Goal: Task Accomplishment & Management: Use online tool/utility

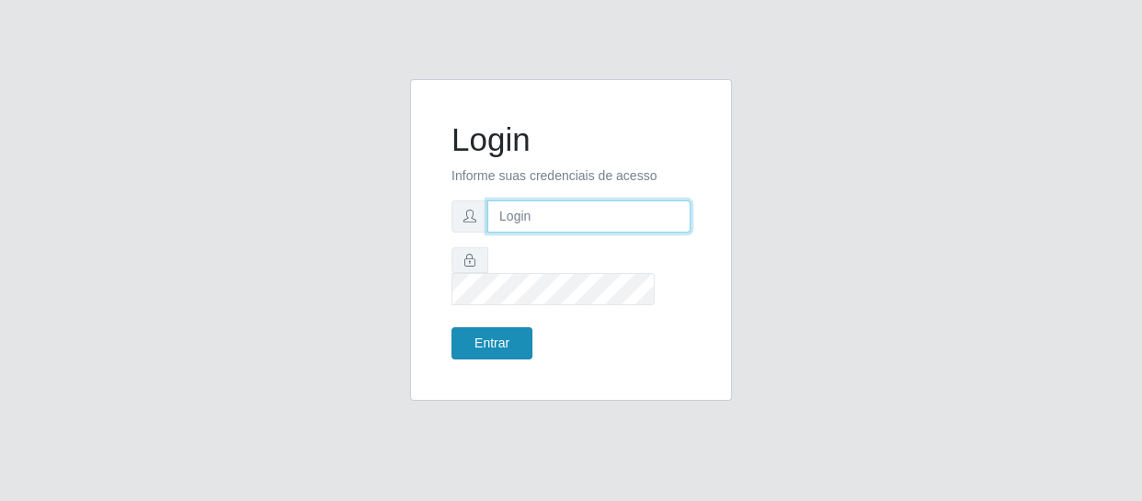
type input "[EMAIL_ADDRESS][DOMAIN_NAME]"
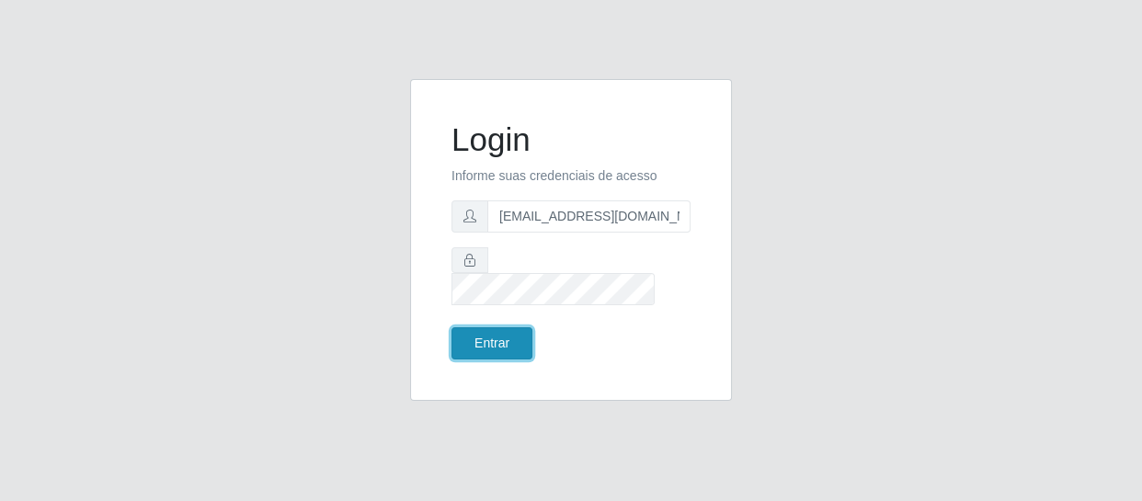
click at [503, 331] on button "Entrar" at bounding box center [491, 343] width 81 height 32
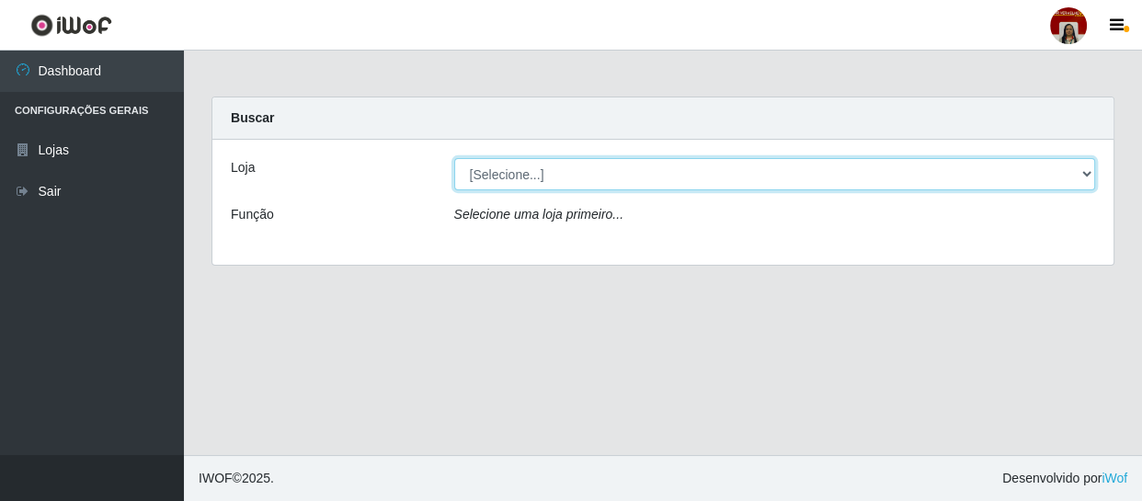
click at [1092, 174] on select "[Selecione...] Mar Vermelho - Loja 04" at bounding box center [775, 174] width 642 height 32
select select "251"
click at [454, 158] on select "[Selecione...] Mar Vermelho - Loja 04" at bounding box center [775, 174] width 642 height 32
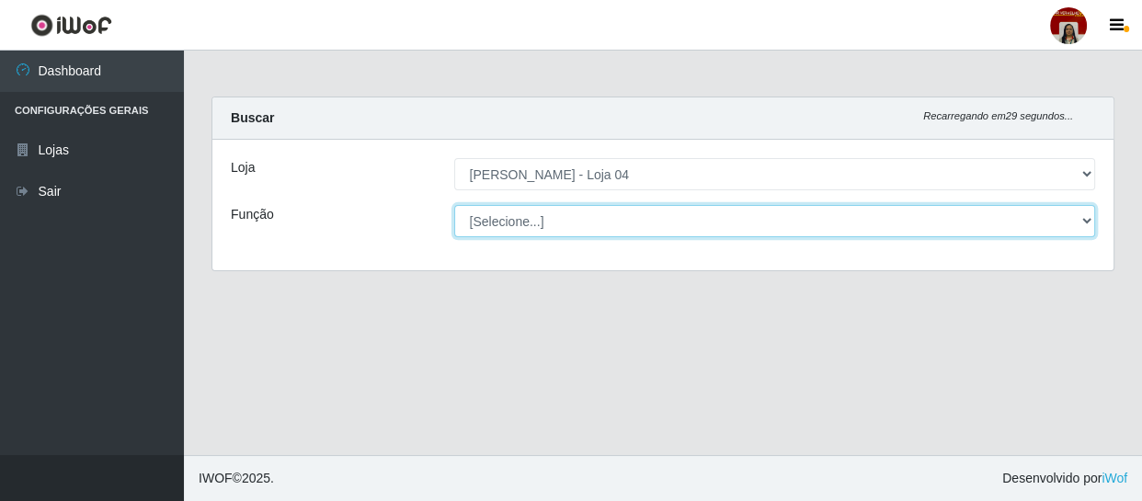
click at [1081, 223] on select "[Selecione...] ASG ASG + ASG ++ Auxiliar de Depósito Auxiliar de Depósito + Aux…" at bounding box center [775, 221] width 642 height 32
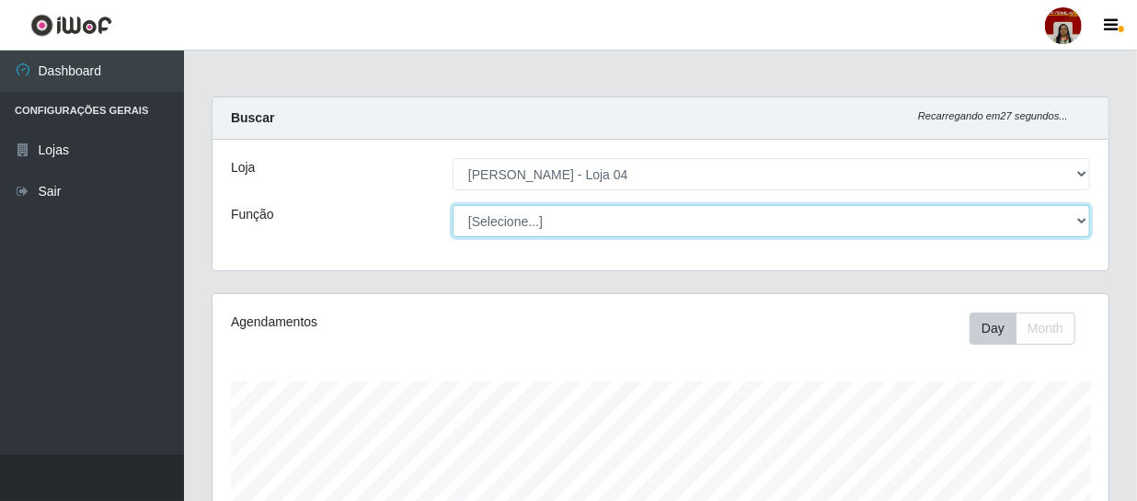
scroll to position [382, 896]
click at [452, 205] on select "[Selecione...] ASG ASG + ASG ++ Auxiliar de Depósito Auxiliar de Depósito + Aux…" at bounding box center [770, 221] width 637 height 32
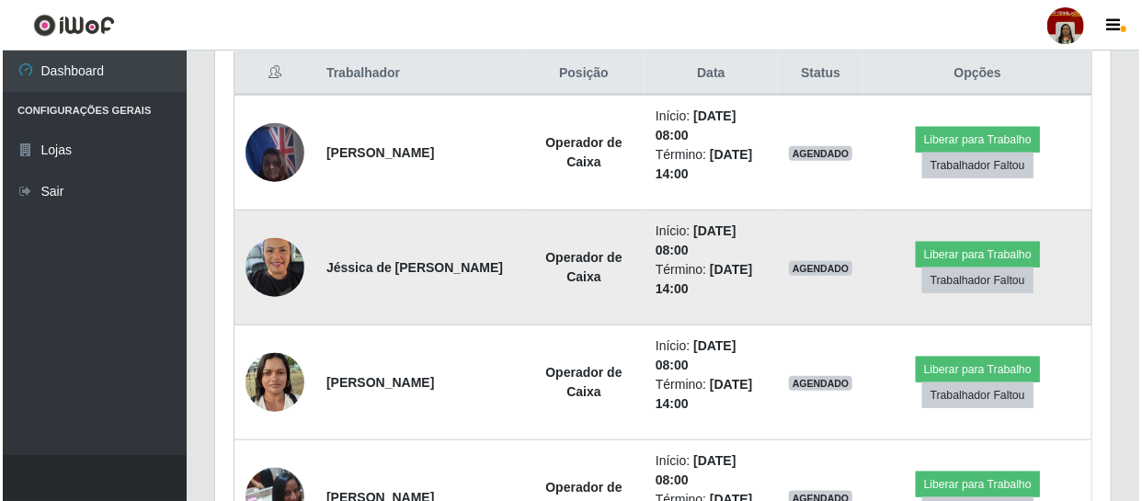
scroll to position [752, 0]
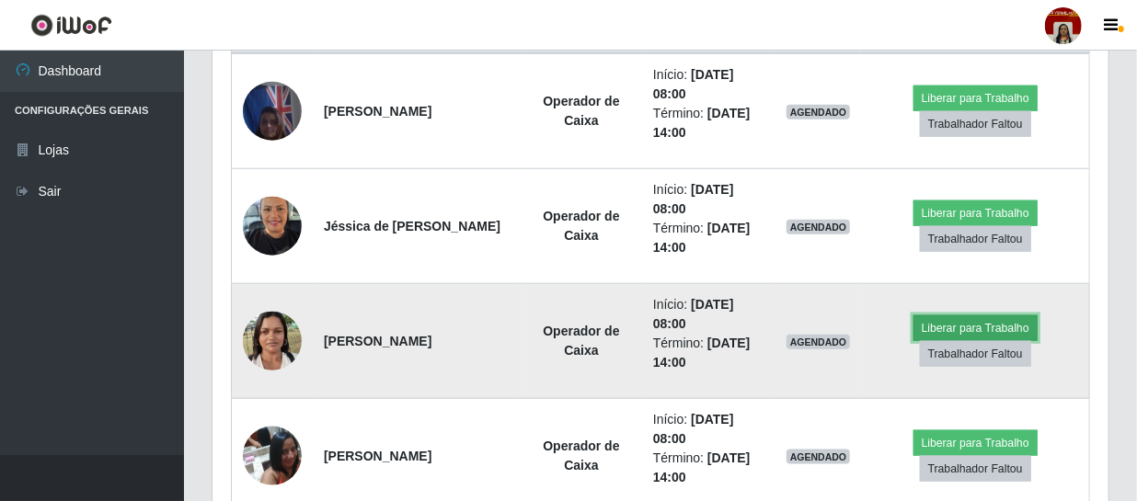
click at [966, 320] on button "Liberar para Trabalho" at bounding box center [975, 328] width 124 height 26
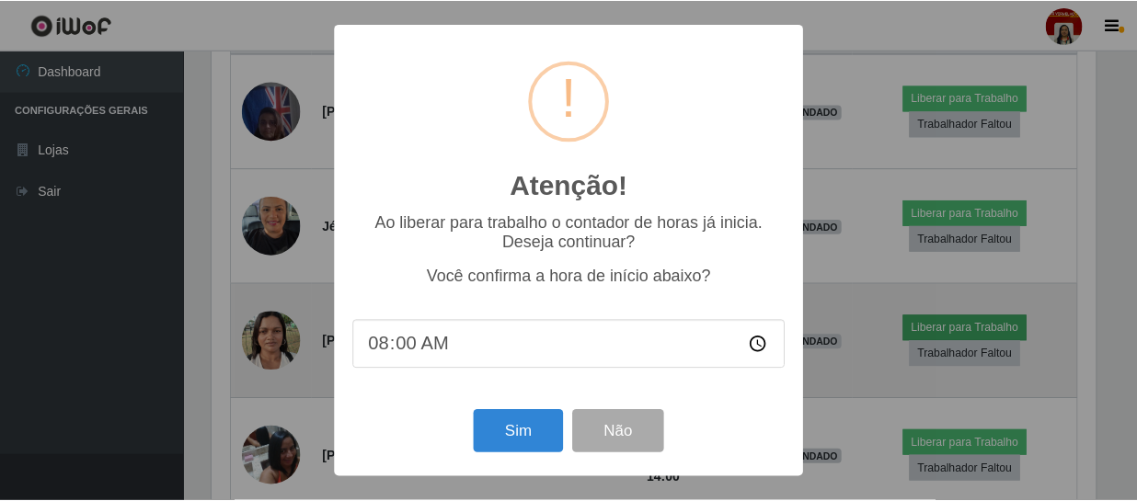
scroll to position [382, 887]
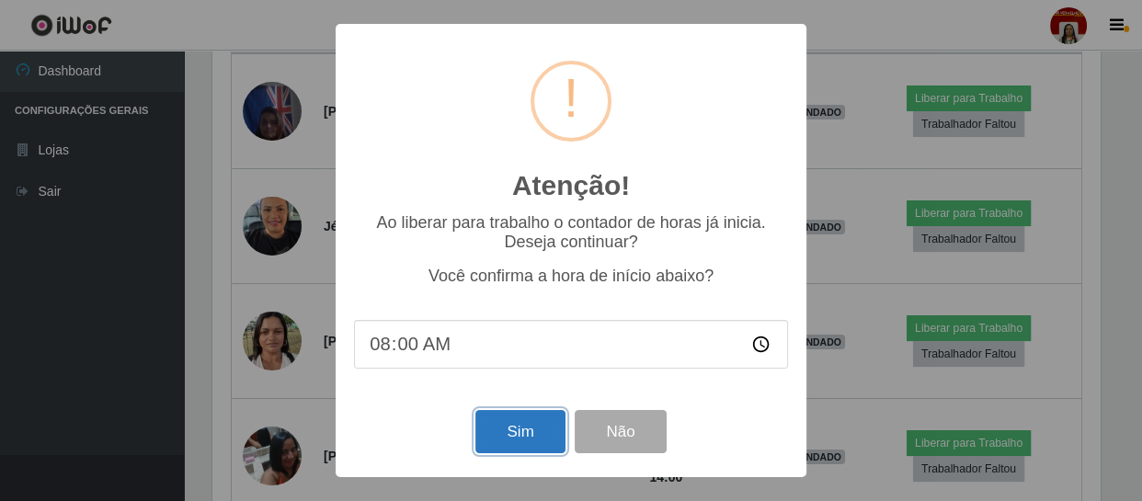
click at [518, 431] on button "Sim" at bounding box center [519, 431] width 89 height 43
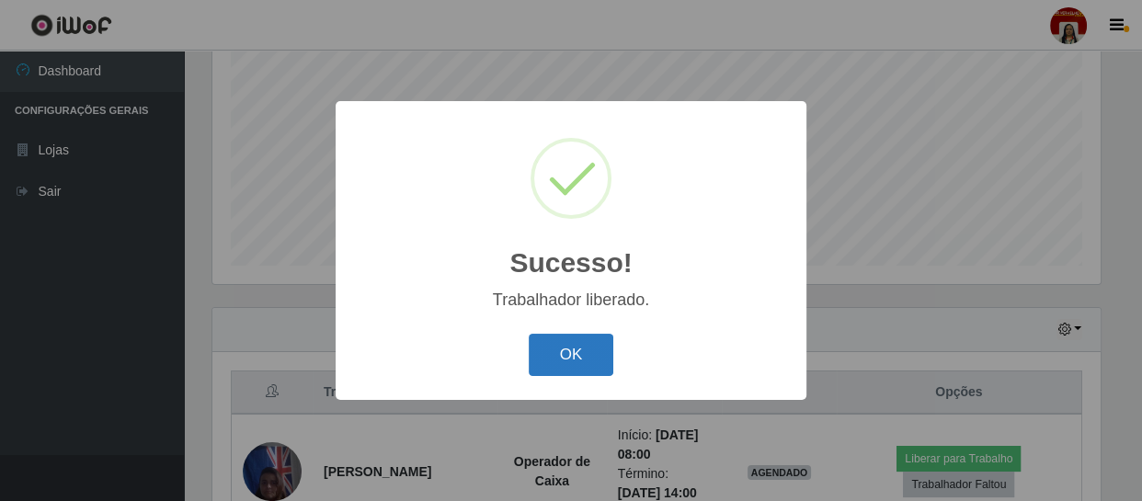
click at [574, 359] on button "OK" at bounding box center [572, 355] width 86 height 43
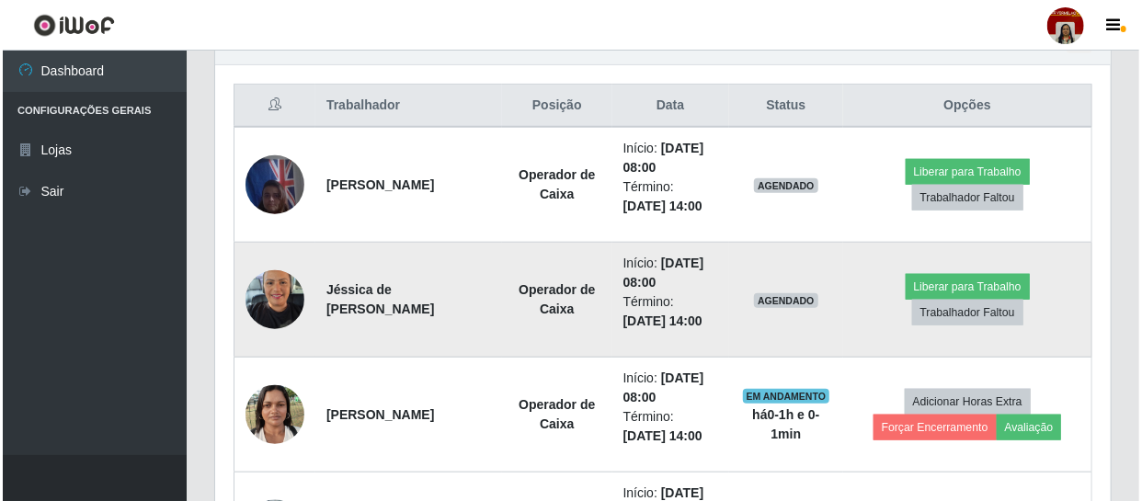
scroll to position [726, 0]
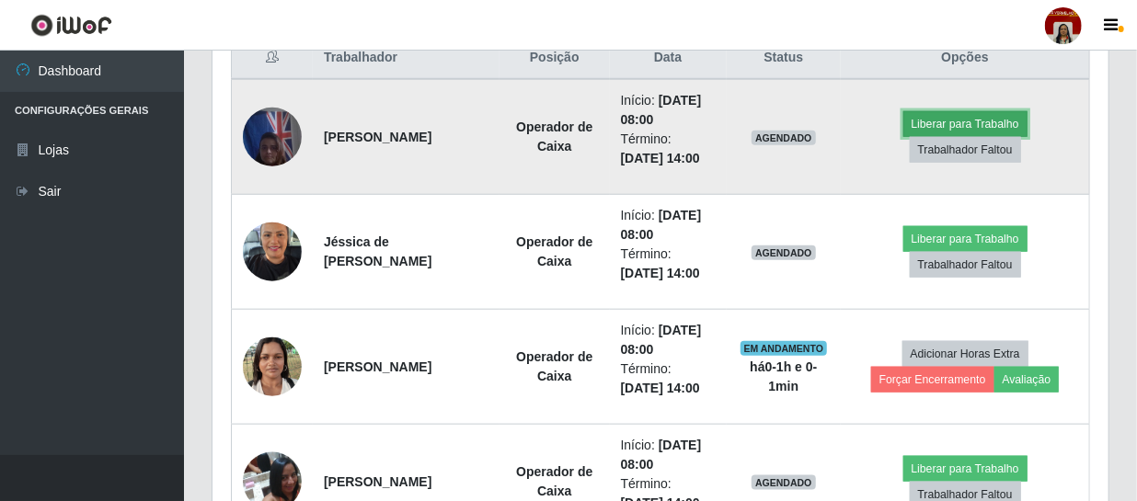
click at [945, 122] on button "Liberar para Trabalho" at bounding box center [965, 124] width 124 height 26
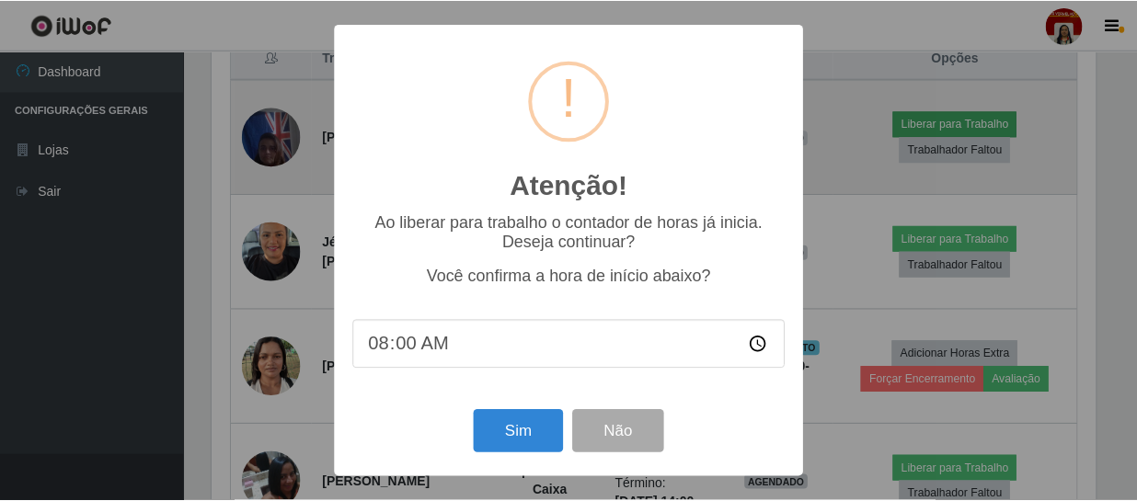
scroll to position [382, 887]
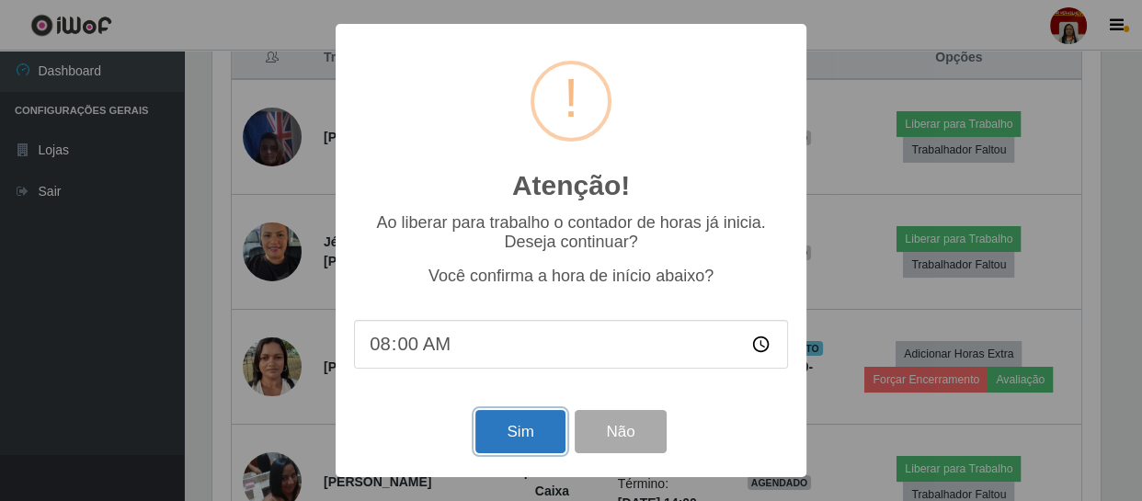
click at [493, 432] on button "Sim" at bounding box center [519, 431] width 89 height 43
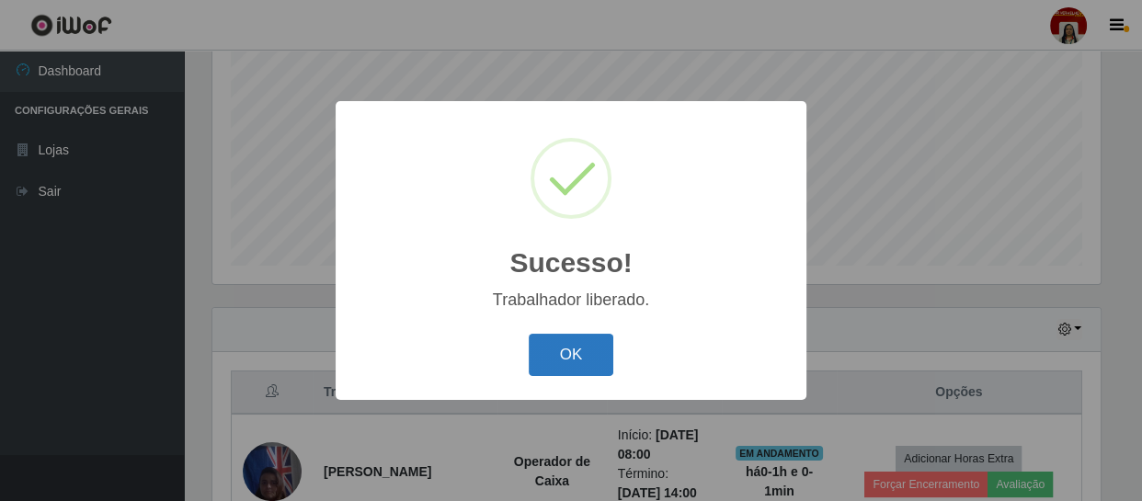
click at [564, 337] on button "OK" at bounding box center [572, 355] width 86 height 43
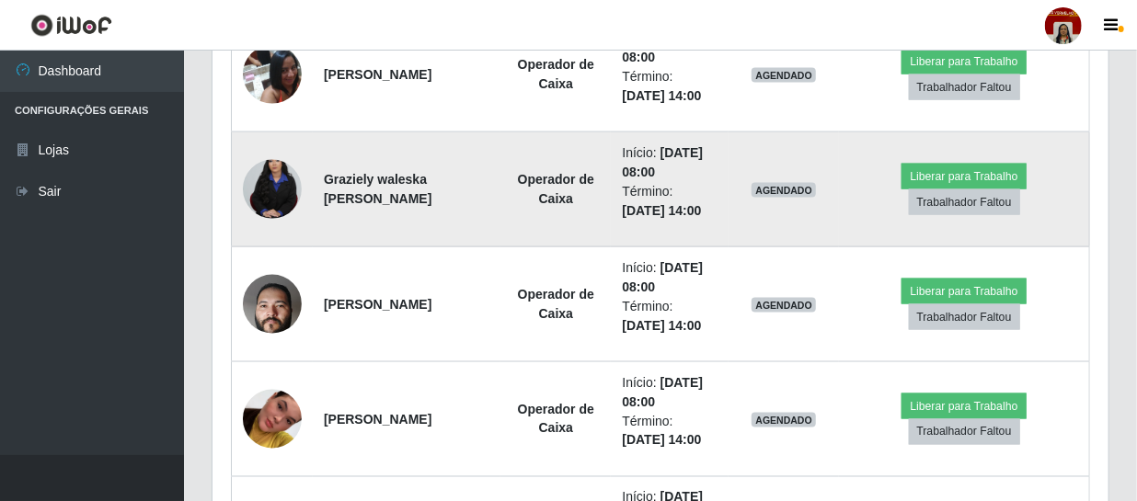
scroll to position [1144, 0]
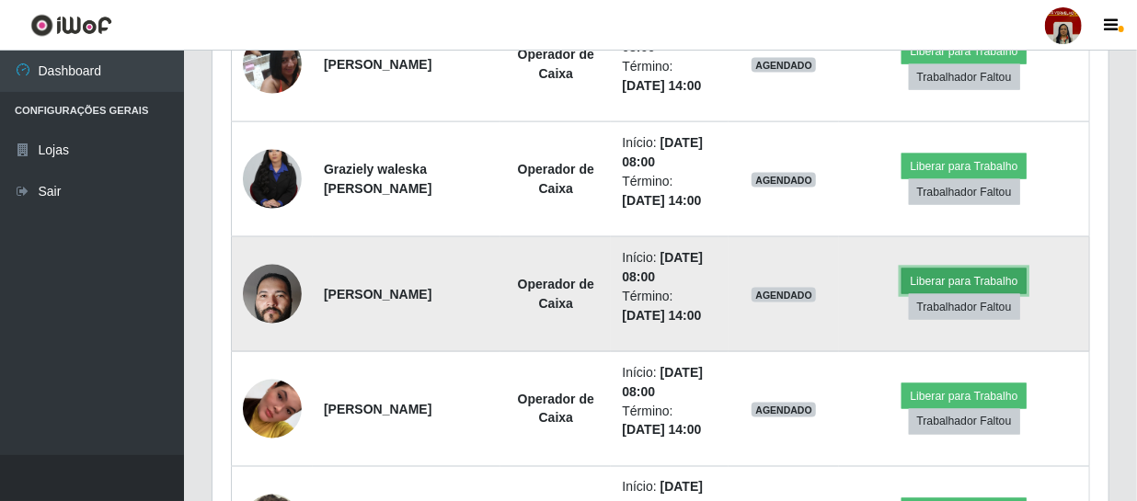
click at [930, 274] on button "Liberar para Trabalho" at bounding box center [963, 282] width 124 height 26
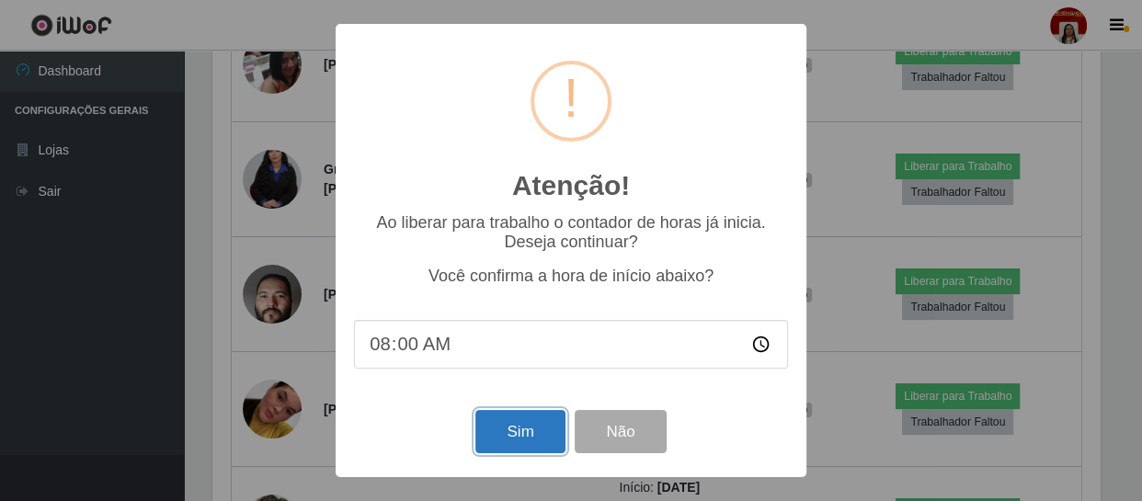
click at [522, 433] on button "Sim" at bounding box center [519, 431] width 89 height 43
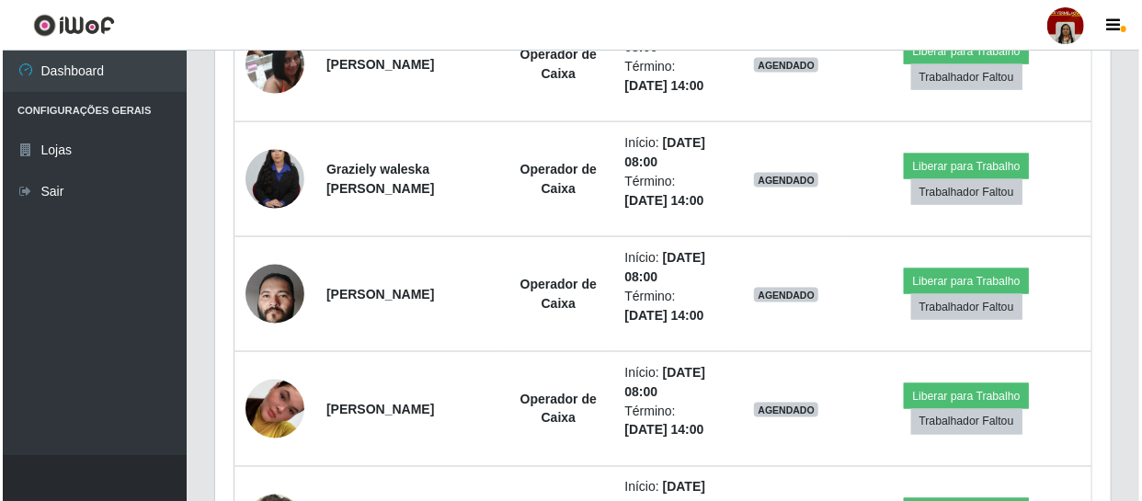
scroll to position [0, 0]
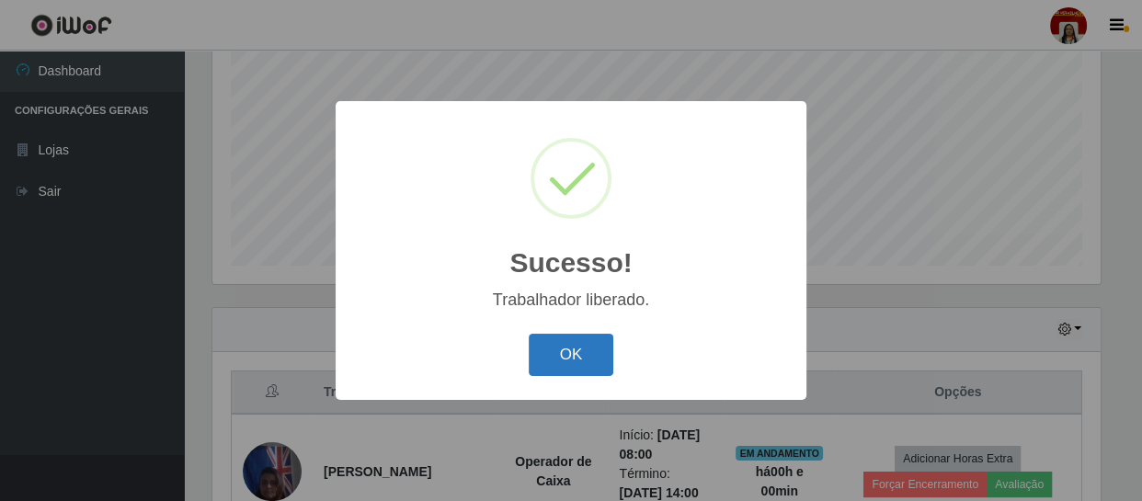
click at [566, 355] on button "OK" at bounding box center [572, 355] width 86 height 43
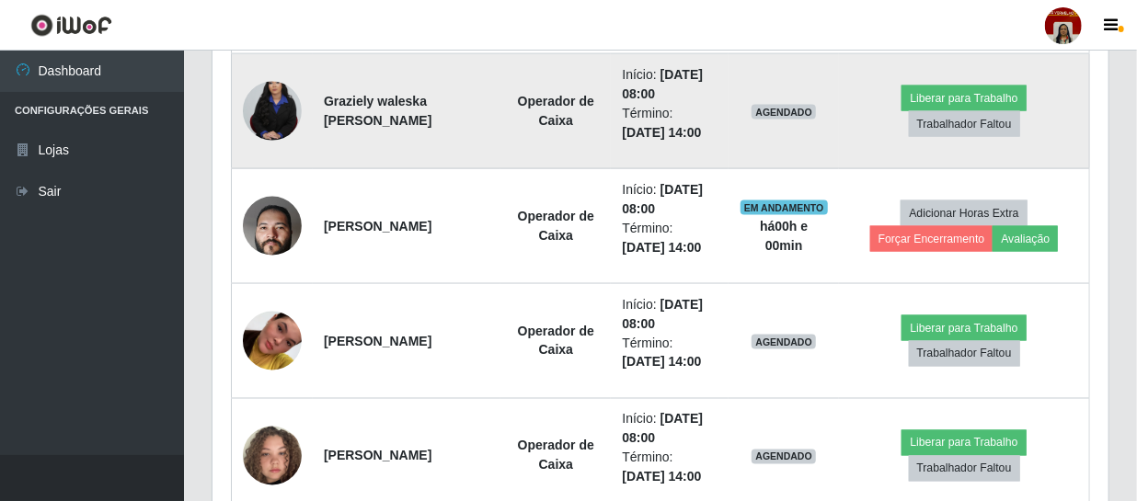
scroll to position [1311, 0]
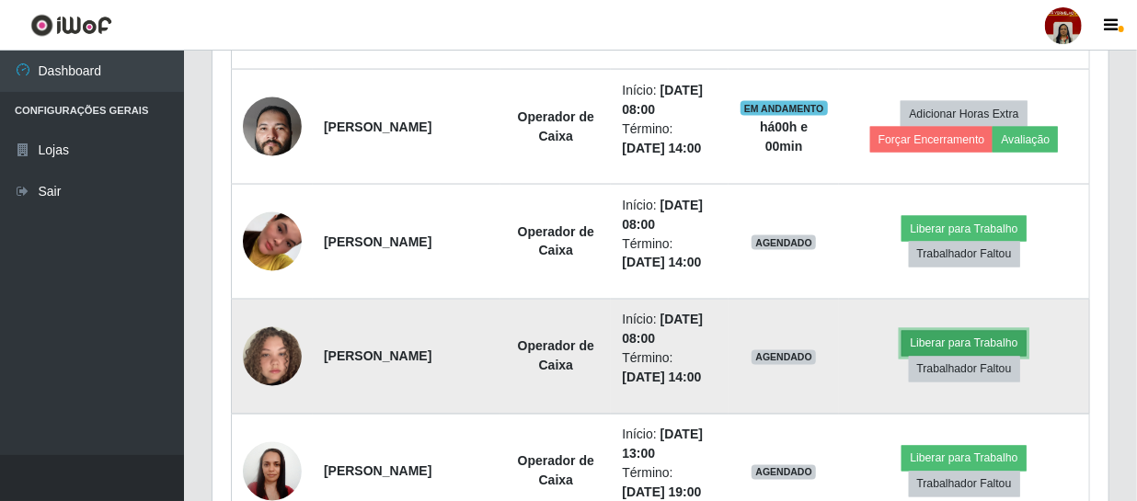
click at [943, 344] on button "Liberar para Trabalho" at bounding box center [963, 344] width 124 height 26
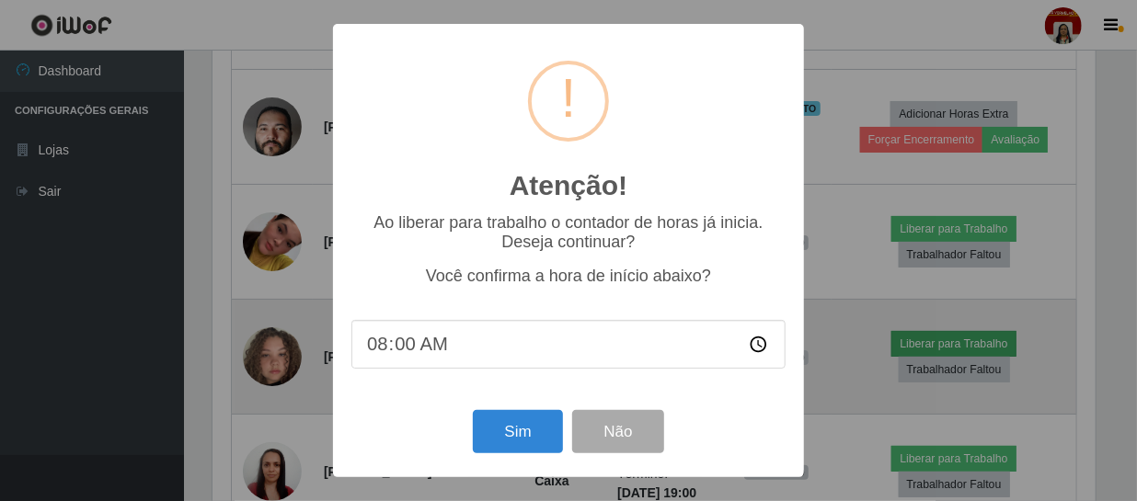
scroll to position [382, 887]
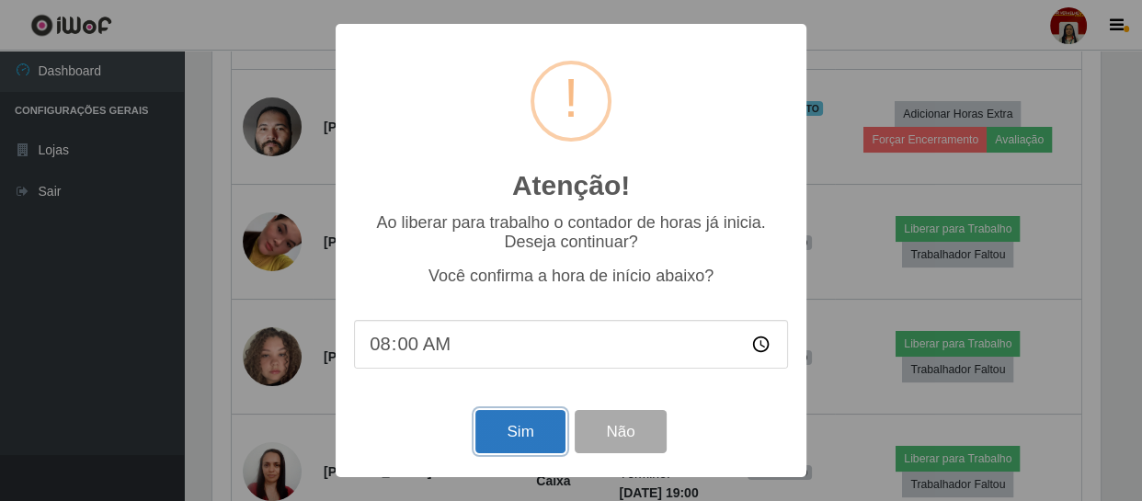
click at [523, 442] on button "Sim" at bounding box center [519, 431] width 89 height 43
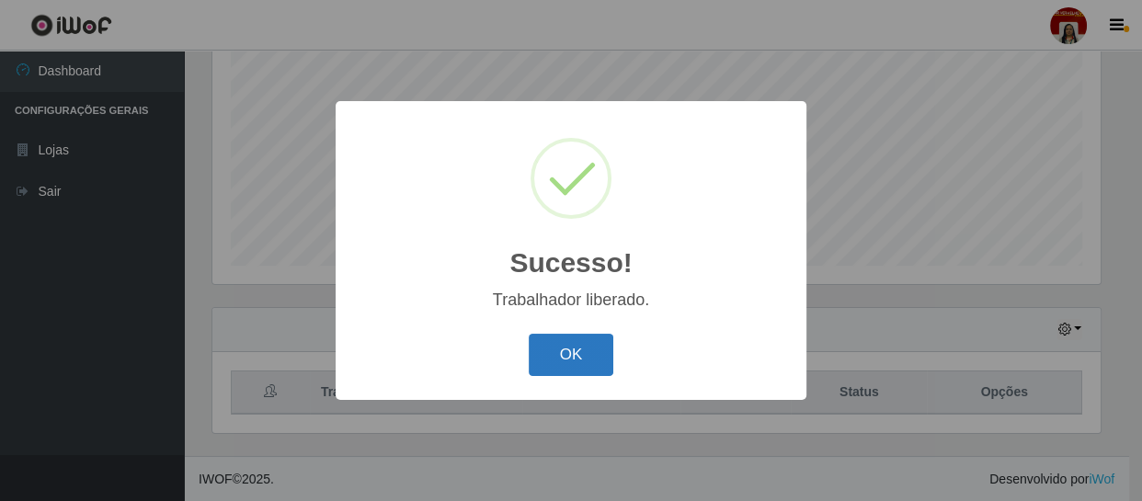
click at [553, 355] on button "OK" at bounding box center [572, 355] width 86 height 43
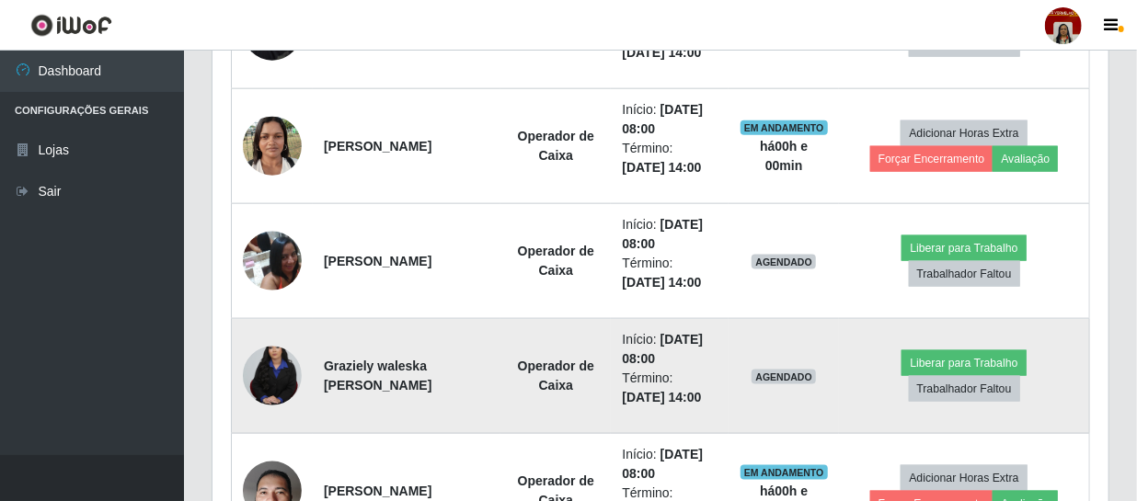
scroll to position [977, 0]
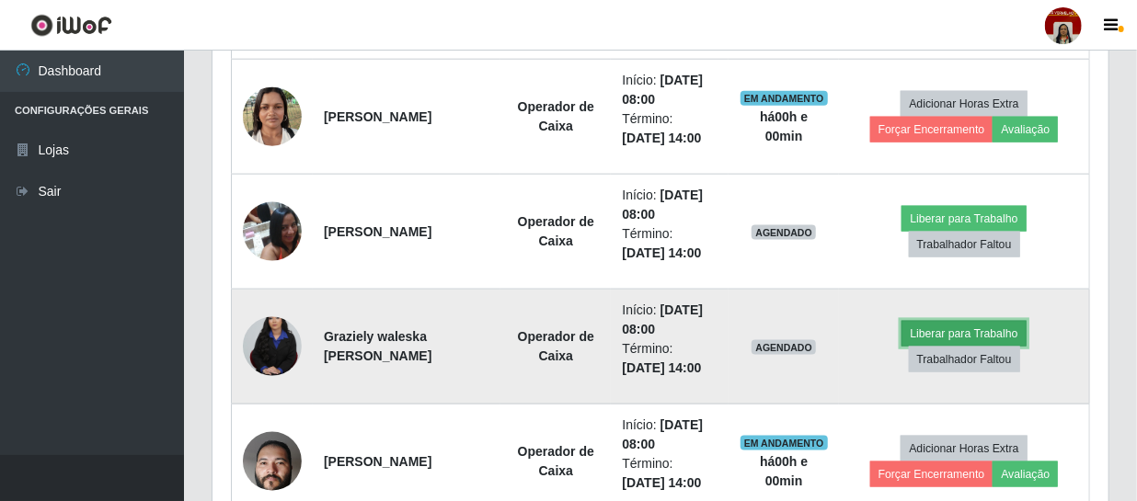
click at [993, 330] on button "Liberar para Trabalho" at bounding box center [963, 334] width 124 height 26
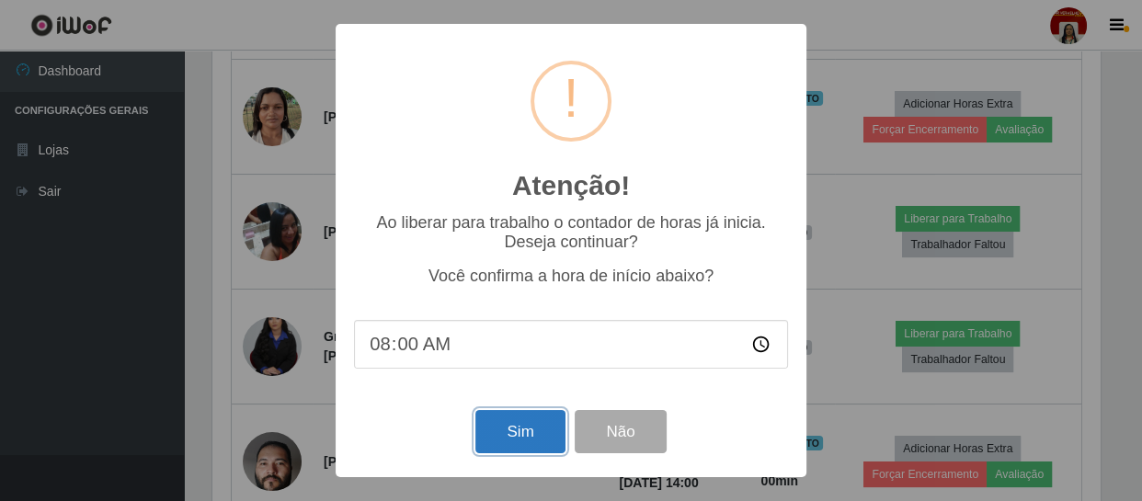
click at [515, 429] on button "Sim" at bounding box center [519, 431] width 89 height 43
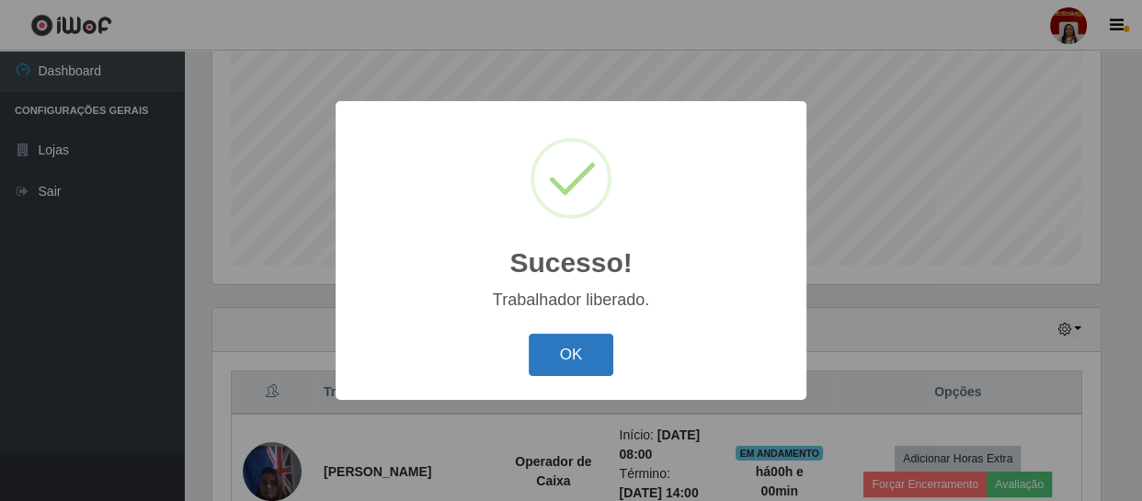
click at [545, 339] on button "OK" at bounding box center [572, 355] width 86 height 43
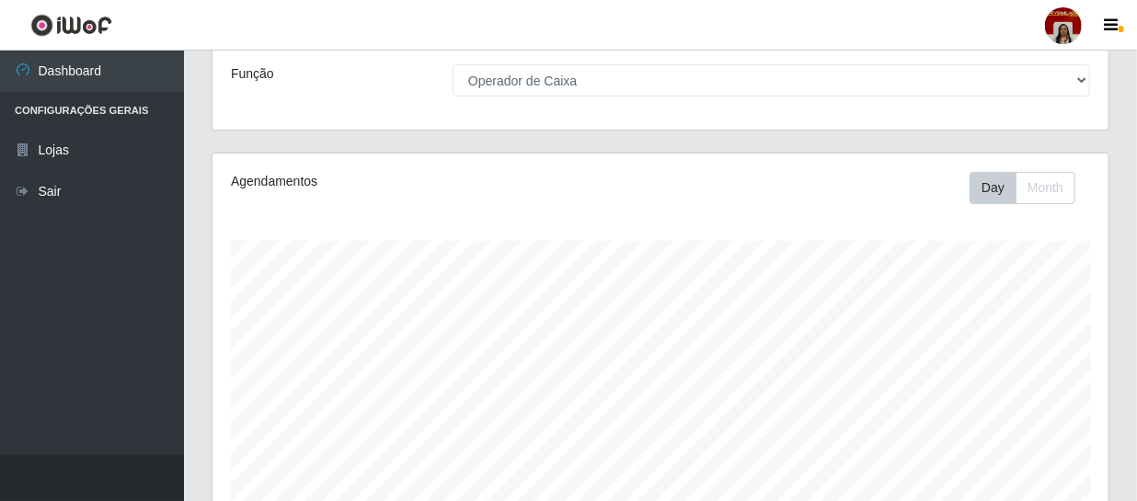
scroll to position [0, 0]
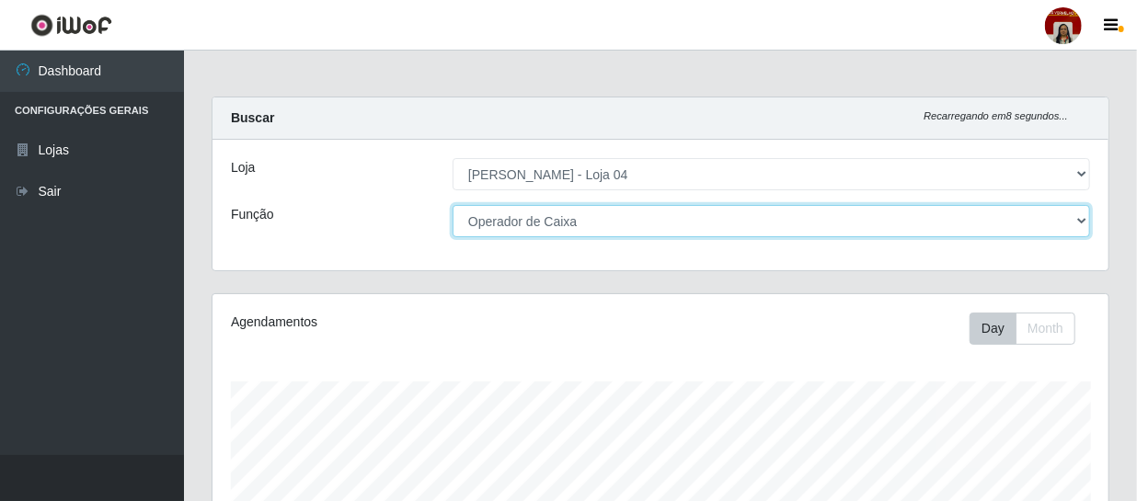
click at [1080, 221] on select "[Selecione...] ASG ASG + ASG ++ Auxiliar de Depósito Auxiliar de Depósito + Aux…" at bounding box center [770, 221] width 637 height 32
click at [452, 205] on select "[Selecione...] ASG ASG + ASG ++ Auxiliar de Depósito Auxiliar de Depósito + Aux…" at bounding box center [770, 221] width 637 height 32
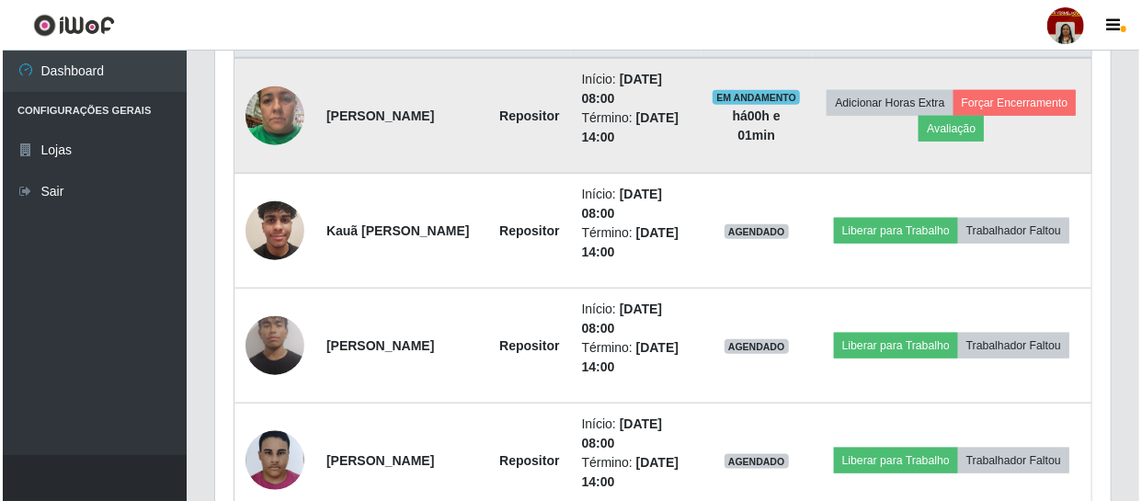
scroll to position [752, 0]
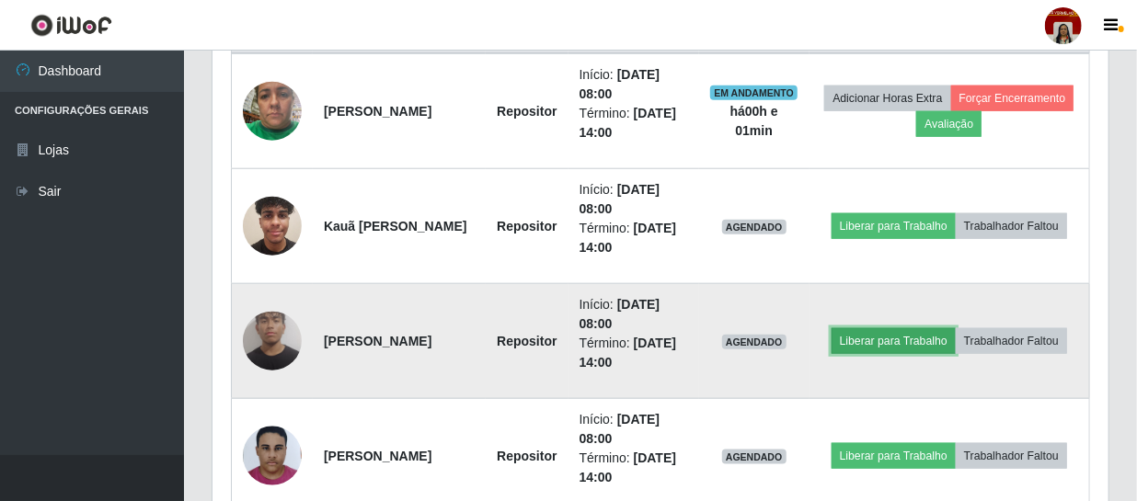
click at [892, 342] on button "Liberar para Trabalho" at bounding box center [893, 341] width 124 height 26
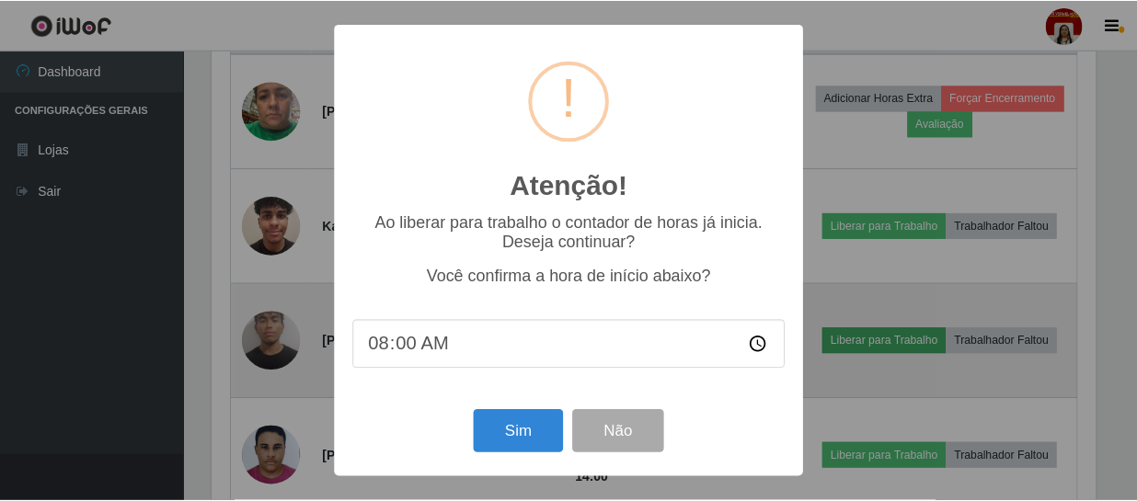
scroll to position [382, 887]
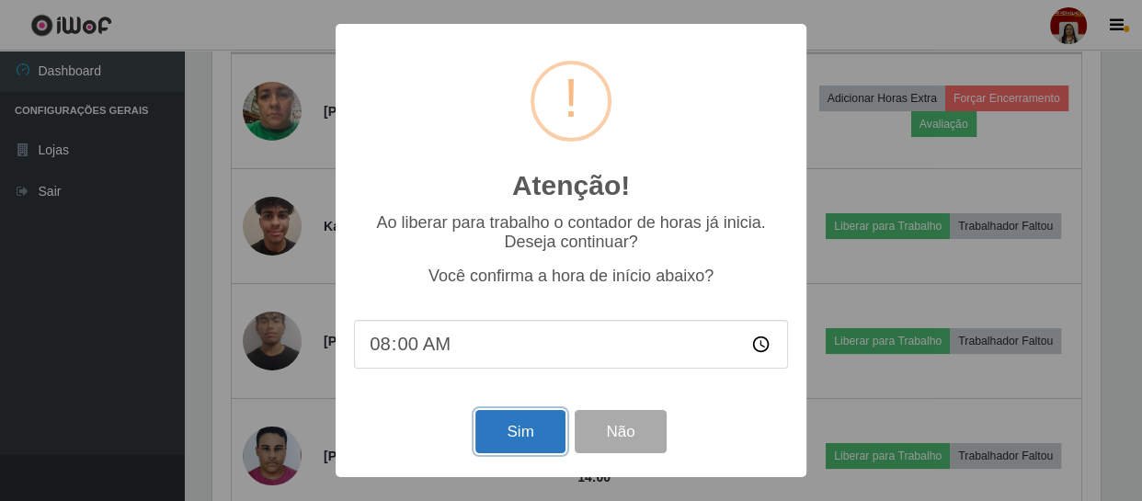
click at [532, 438] on button "Sim" at bounding box center [519, 431] width 89 height 43
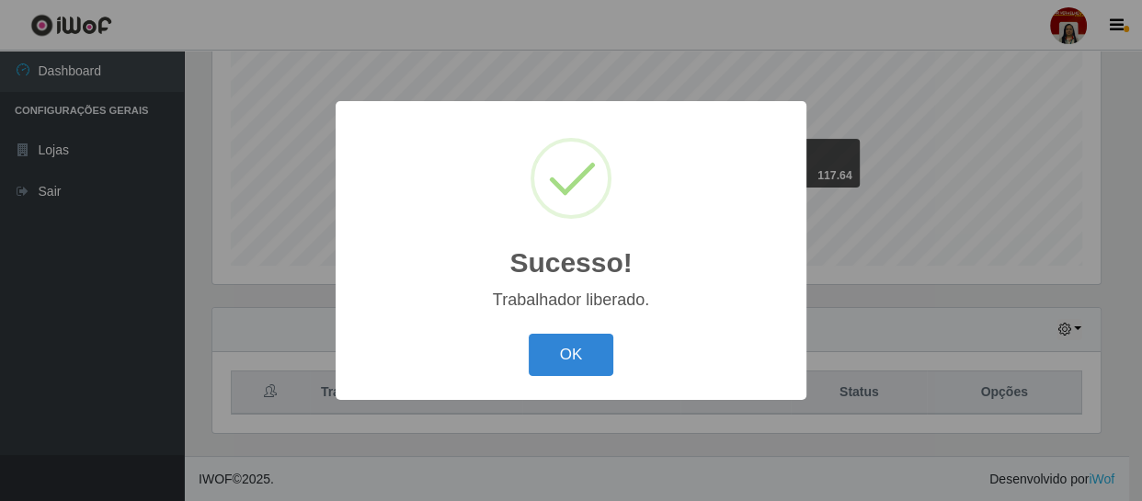
click at [574, 349] on button "OK" at bounding box center [572, 355] width 86 height 43
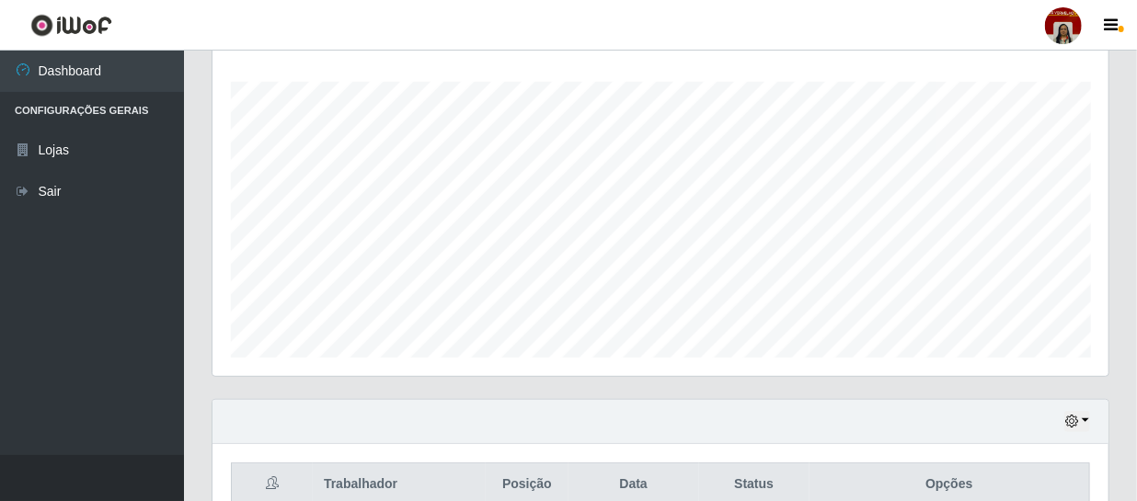
scroll to position [141, 0]
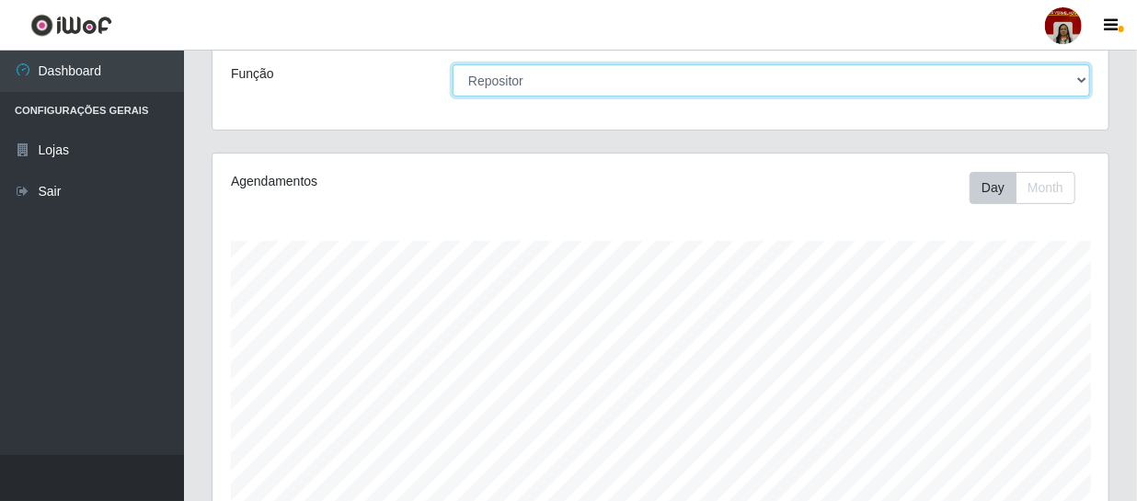
click at [1074, 79] on select "[Selecione...] ASG ASG + ASG ++ Auxiliar de Depósito Auxiliar de Depósito + Aux…" at bounding box center [770, 80] width 637 height 32
select select "22"
click at [452, 64] on select "[Selecione...] ASG ASG + ASG ++ Auxiliar de Depósito Auxiliar de Depósito + Aux…" at bounding box center [770, 80] width 637 height 32
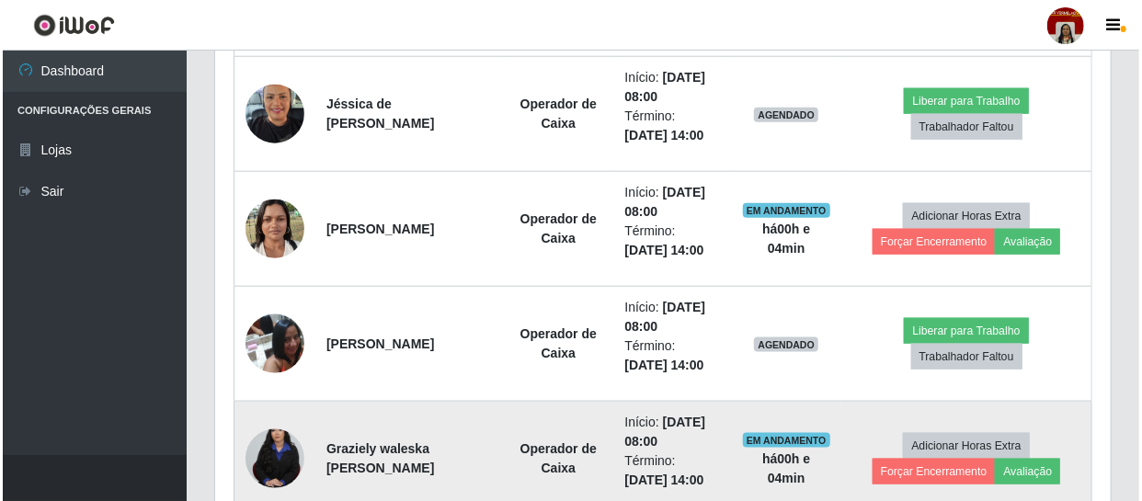
scroll to position [893, 0]
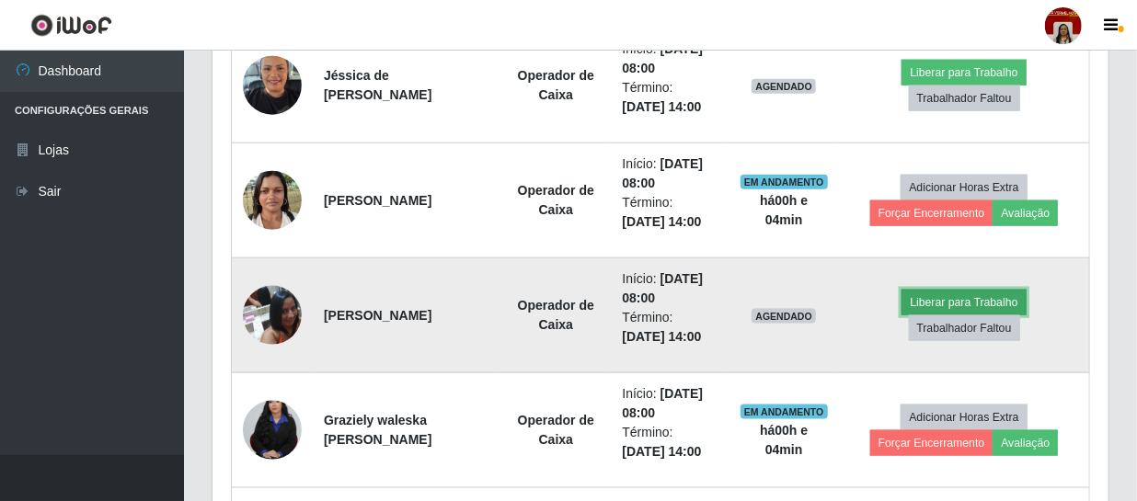
click at [956, 291] on button "Liberar para Trabalho" at bounding box center [963, 303] width 124 height 26
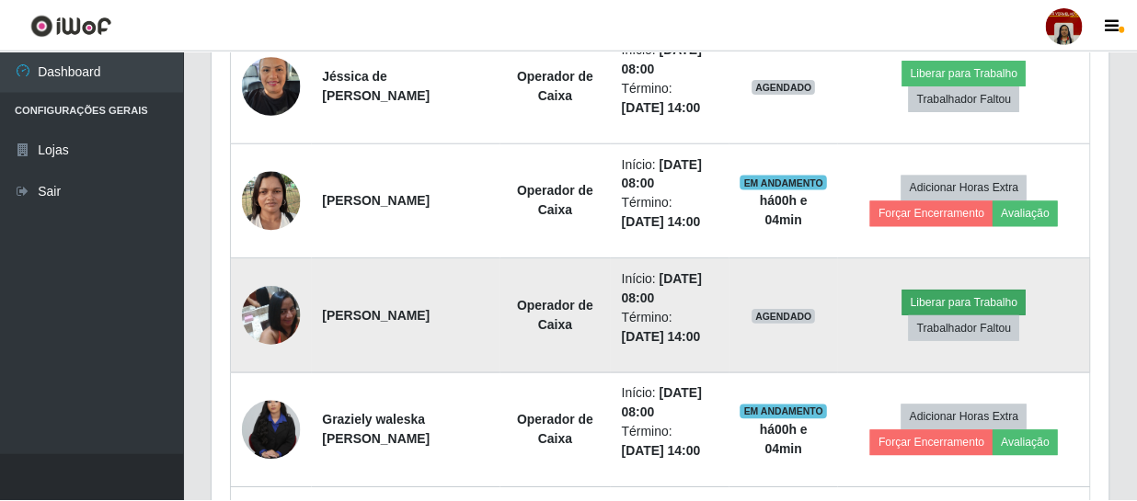
scroll to position [382, 887]
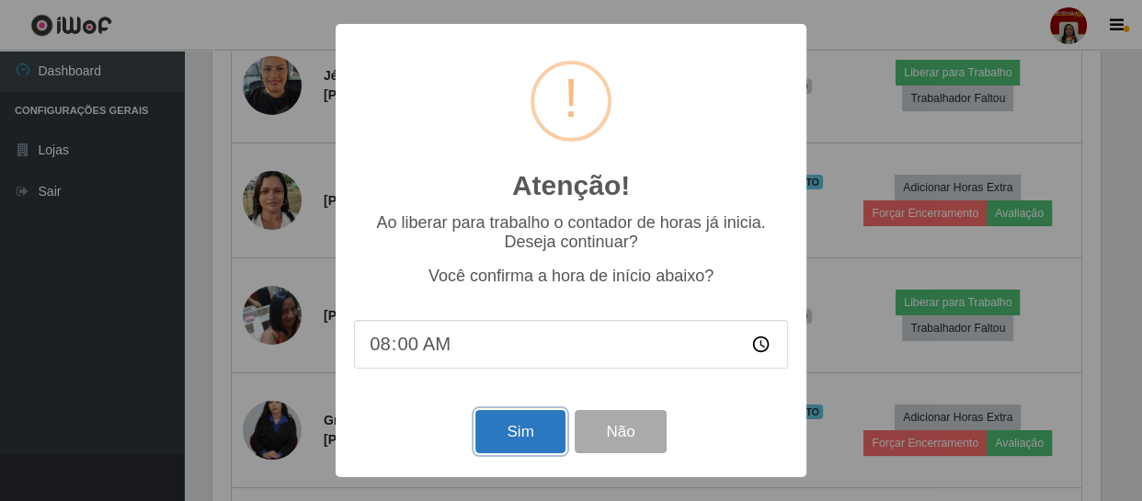
click at [520, 424] on button "Sim" at bounding box center [519, 431] width 89 height 43
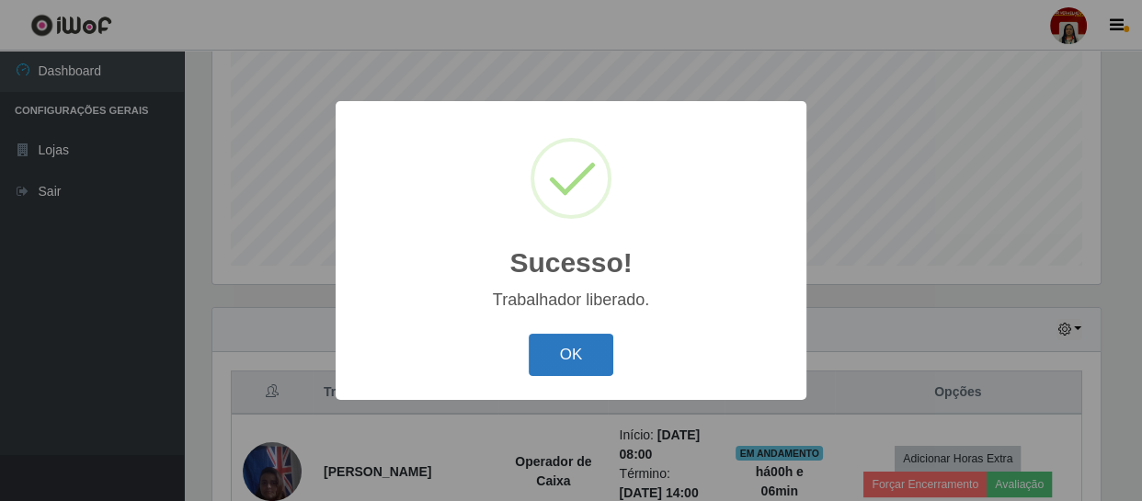
click at [549, 349] on button "OK" at bounding box center [572, 355] width 86 height 43
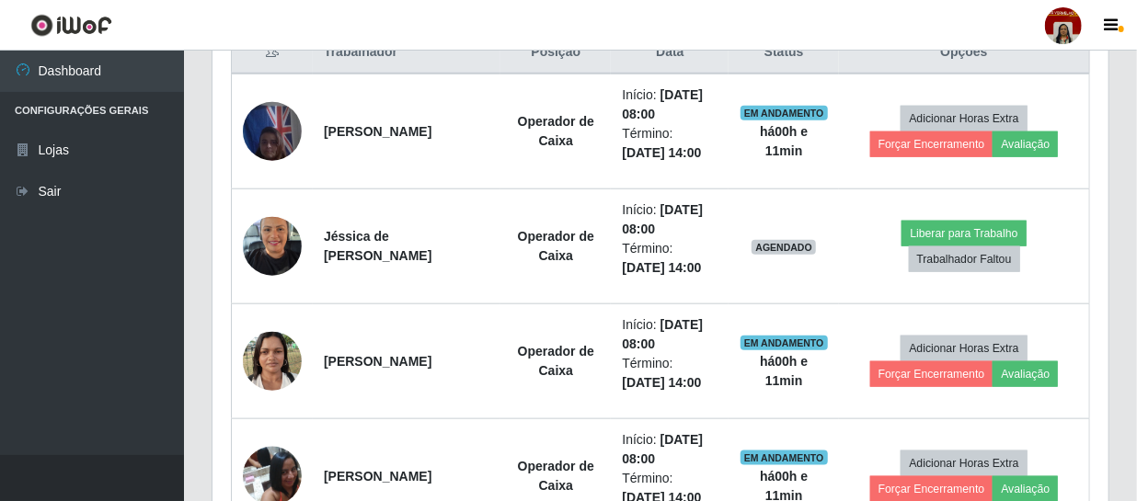
scroll to position [726, 0]
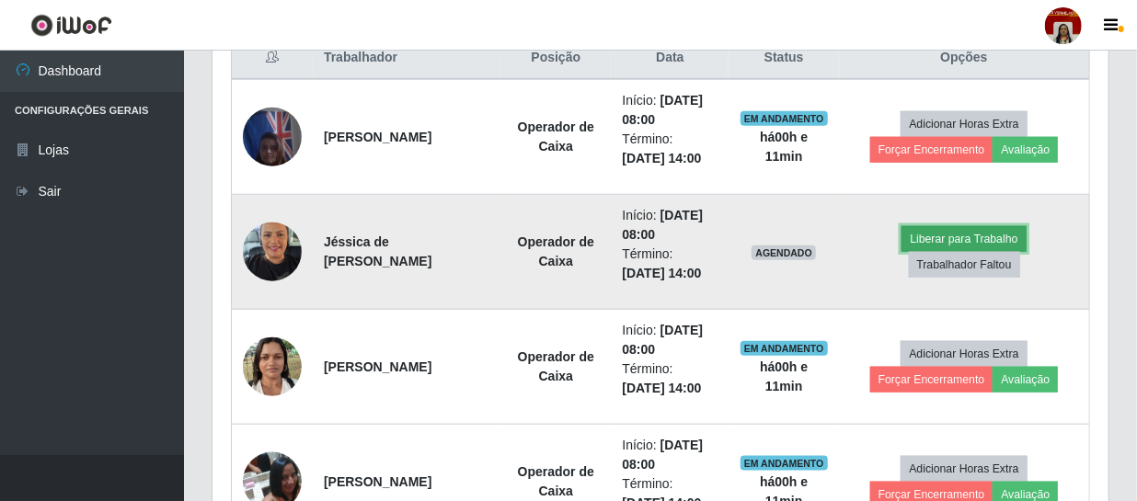
click at [928, 237] on button "Liberar para Trabalho" at bounding box center [963, 239] width 124 height 26
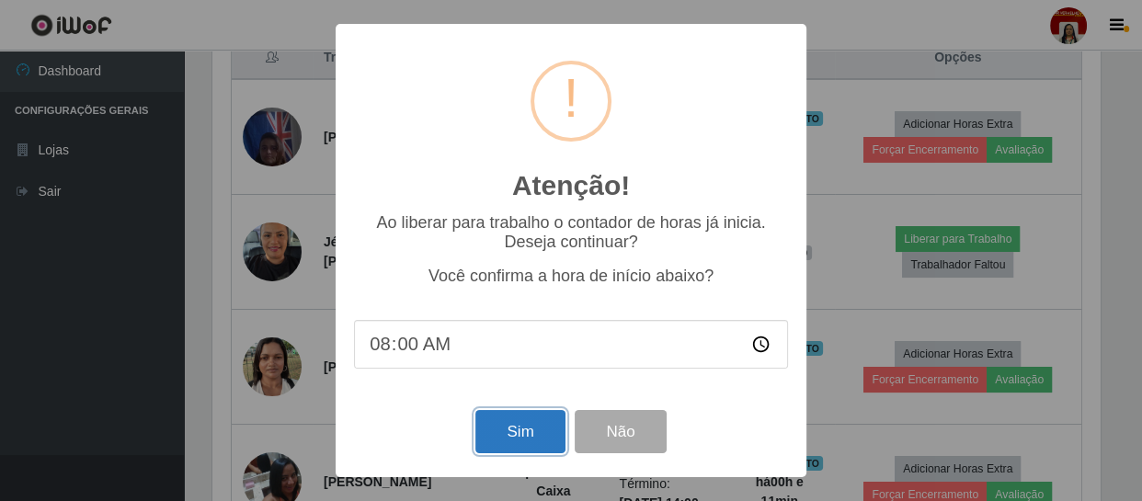
click at [511, 431] on button "Sim" at bounding box center [519, 431] width 89 height 43
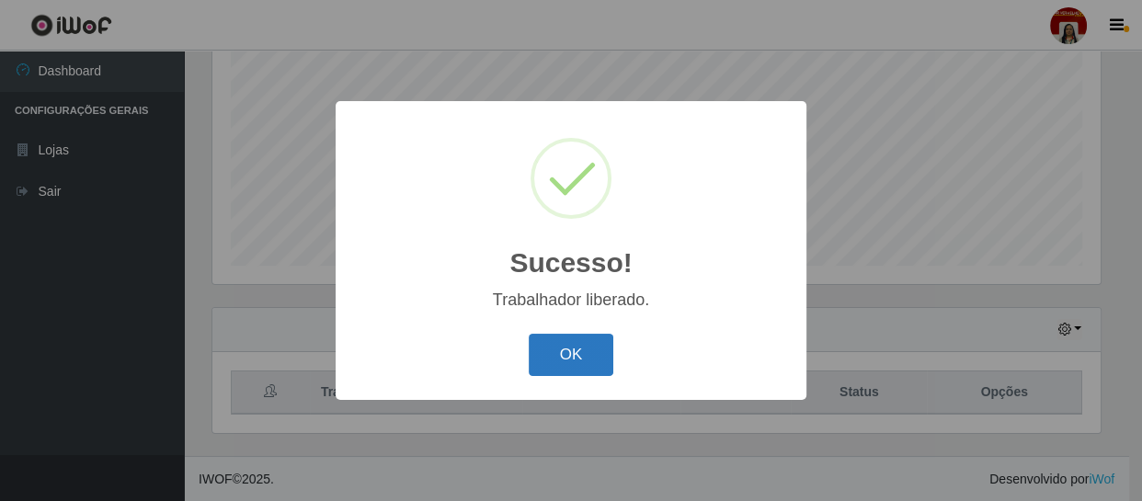
click at [571, 343] on button "OK" at bounding box center [572, 355] width 86 height 43
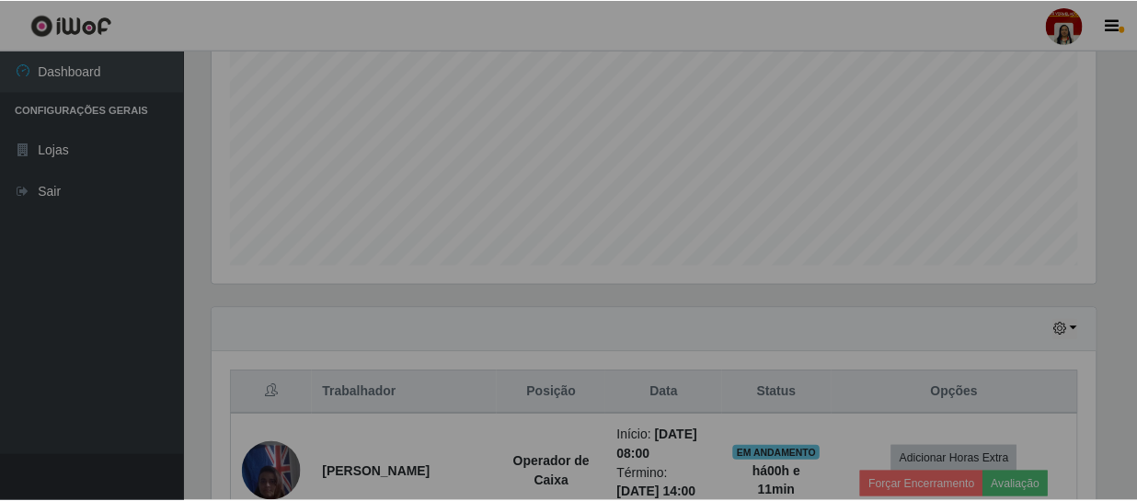
scroll to position [382, 896]
